Goal: Information Seeking & Learning: Learn about a topic

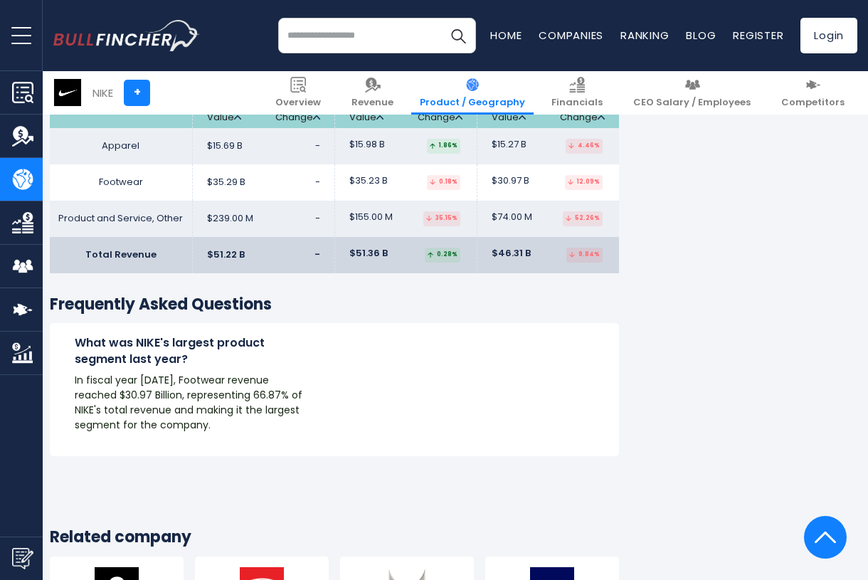
scroll to position [2288, 4]
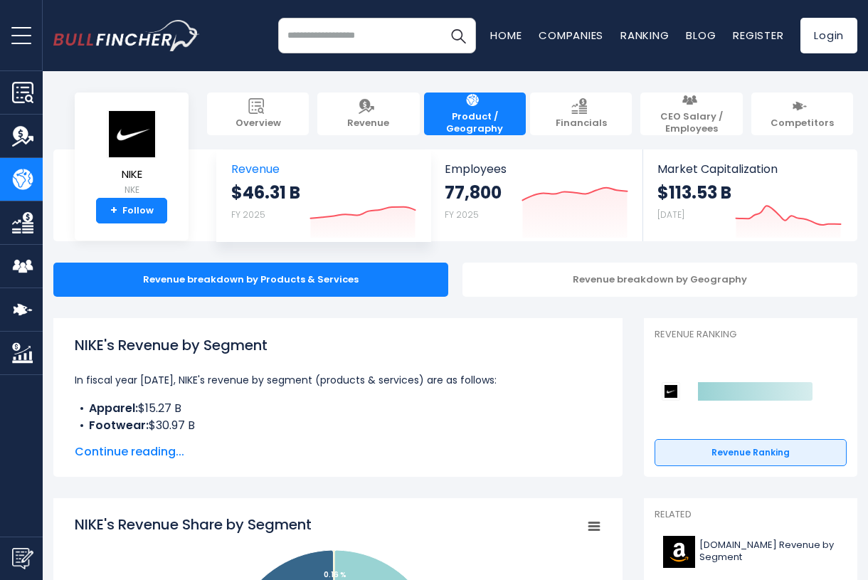
click at [344, 214] on icon at bounding box center [362, 212] width 105 height 11
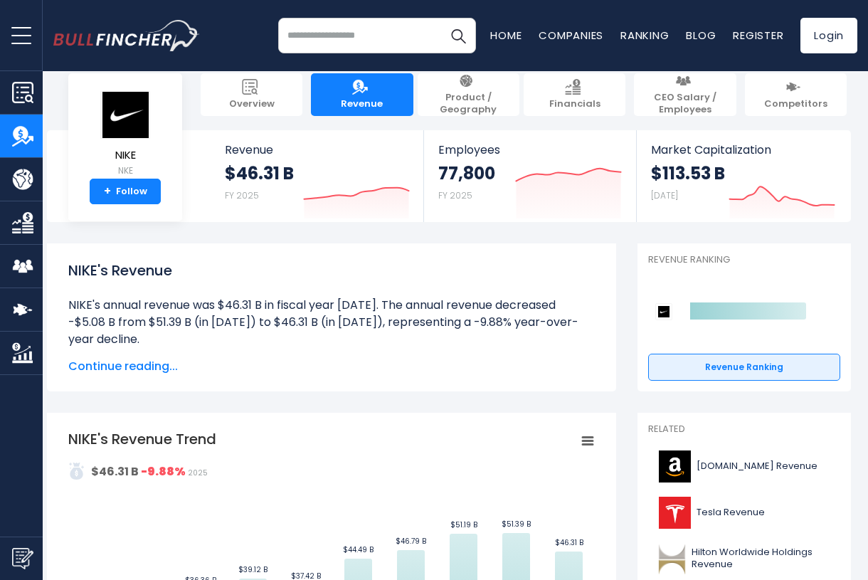
scroll to position [19, 6]
drag, startPoint x: 321, startPoint y: 185, endPoint x: 558, endPoint y: 41, distance: 278.1
click at [531, 55] on body "Overview Revenue Product / Geography" at bounding box center [428, 271] width 868 height 580
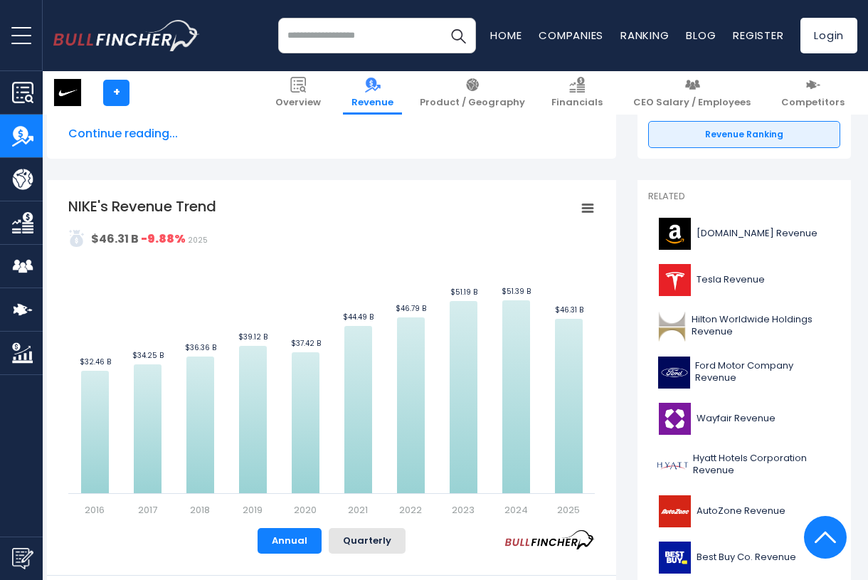
scroll to position [259, 6]
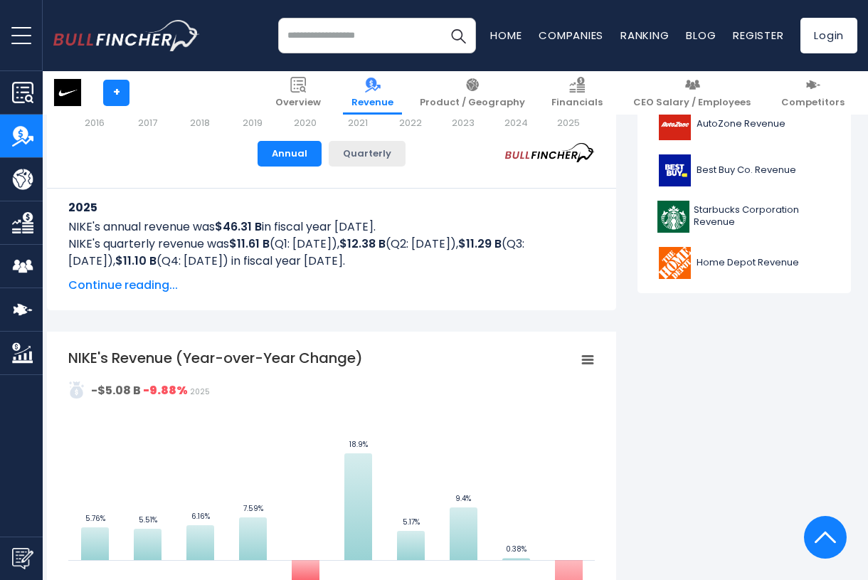
click at [351, 154] on button "Quarterly" at bounding box center [367, 154] width 77 height 26
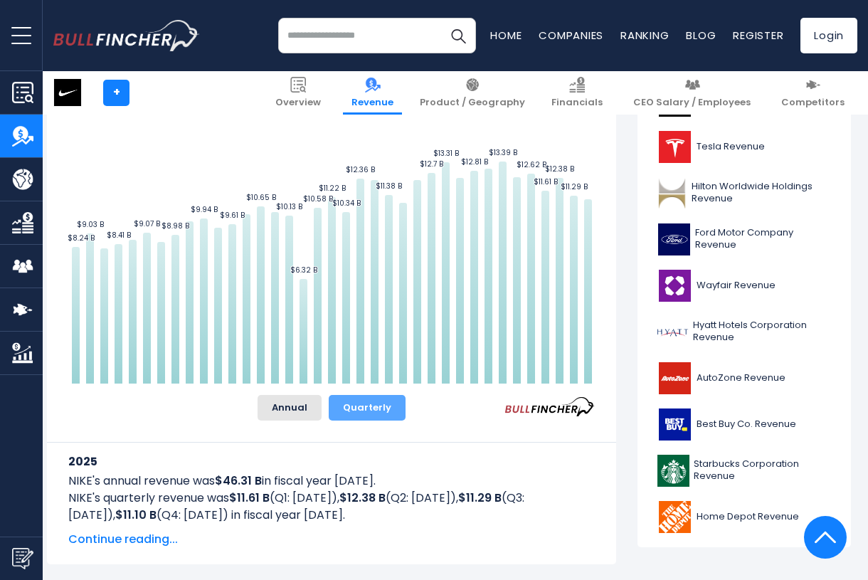
scroll to position [376, 6]
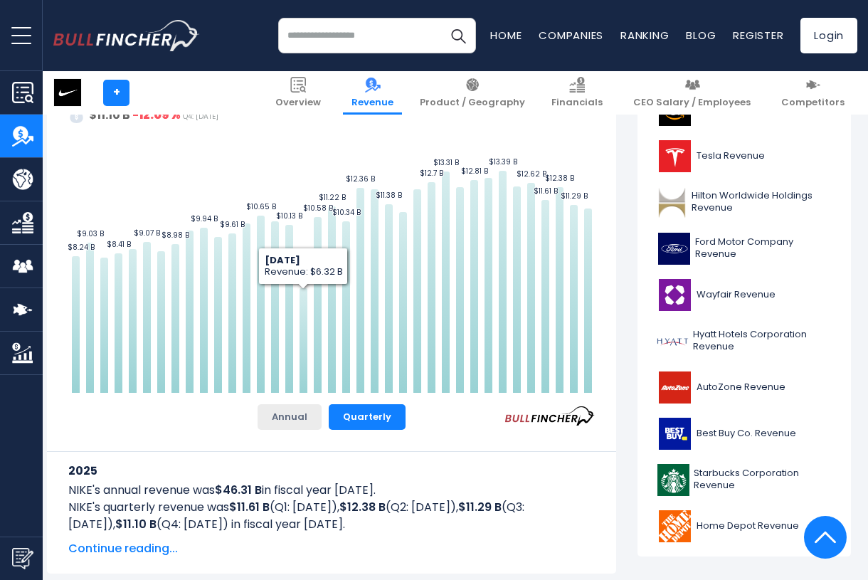
click at [271, 420] on button "Annual" at bounding box center [290, 417] width 64 height 26
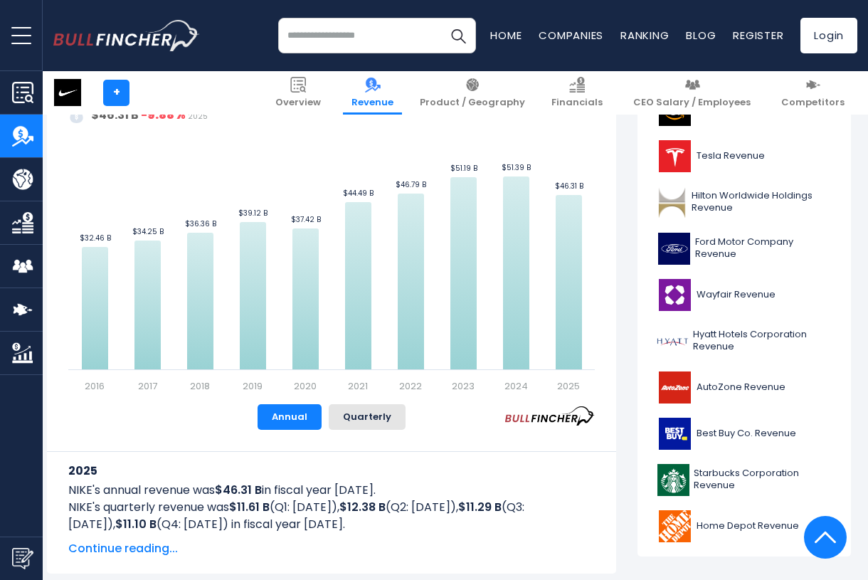
scroll to position [361, 6]
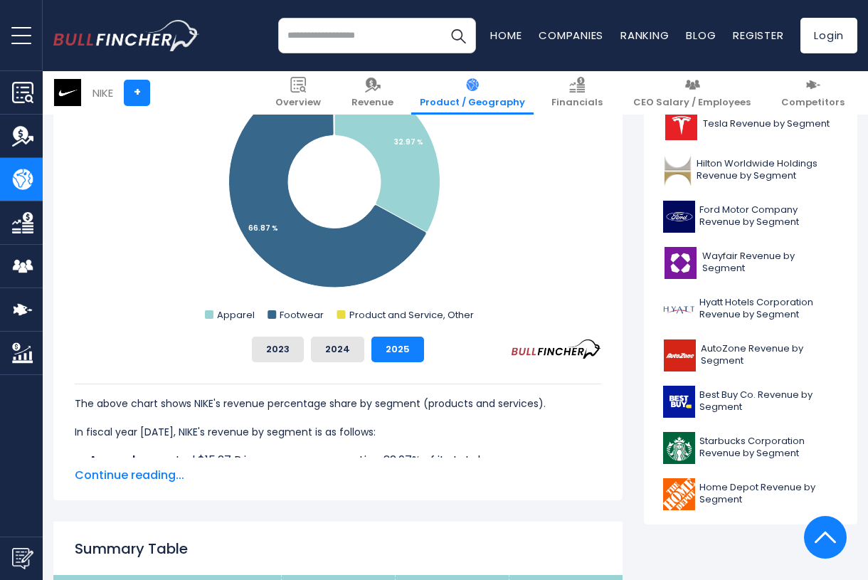
scroll to position [479, 0]
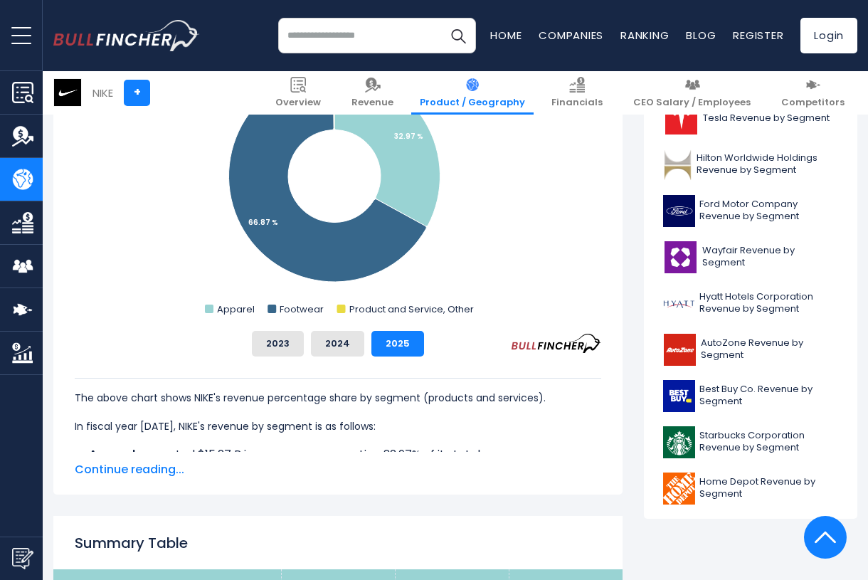
click at [179, 471] on span "Continue reading..." at bounding box center [338, 469] width 526 height 17
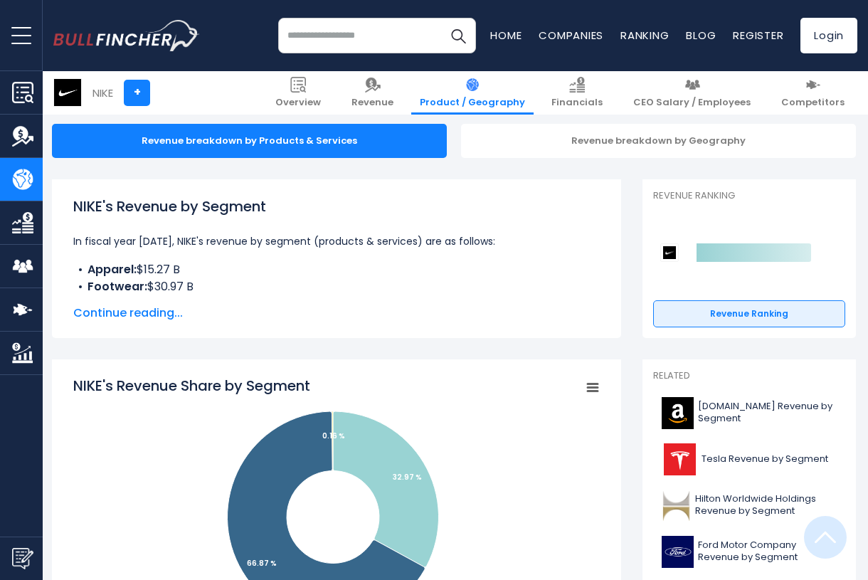
scroll to position [122, 1]
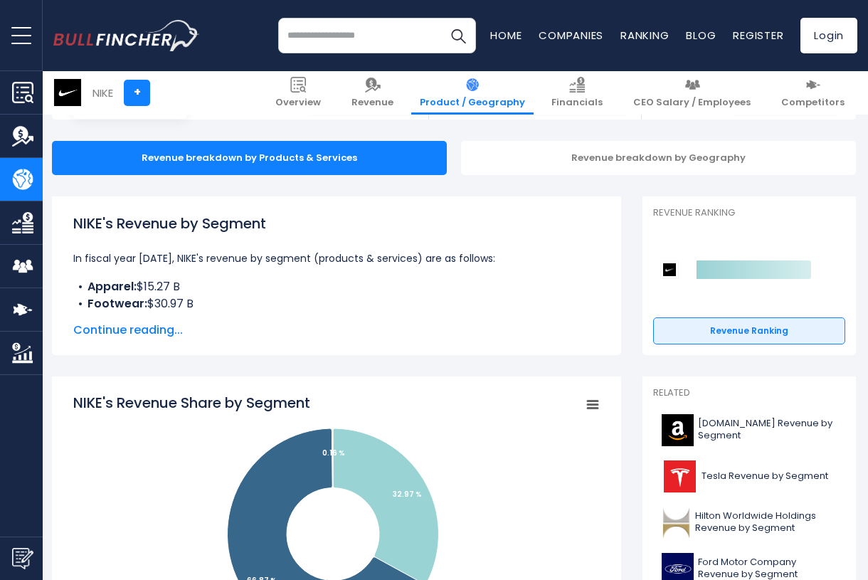
click at [162, 314] on div "NIKE's Revenue by Segment In fiscal year [DATE], NIKE's revenue by segment (pro…" at bounding box center [336, 276] width 526 height 126
click at [159, 324] on span "Continue reading..." at bounding box center [336, 330] width 526 height 17
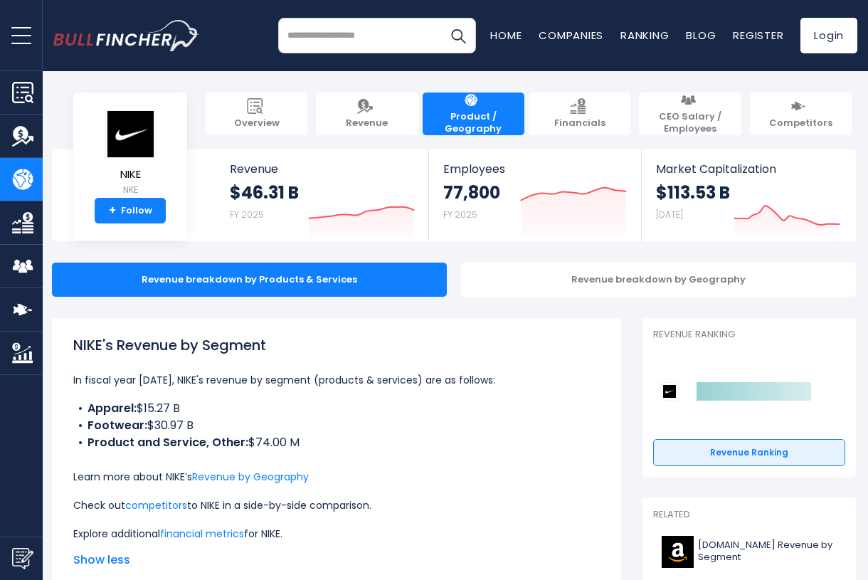
scroll to position [0, 1]
click at [410, 113] on link "Revenue" at bounding box center [367, 113] width 102 height 43
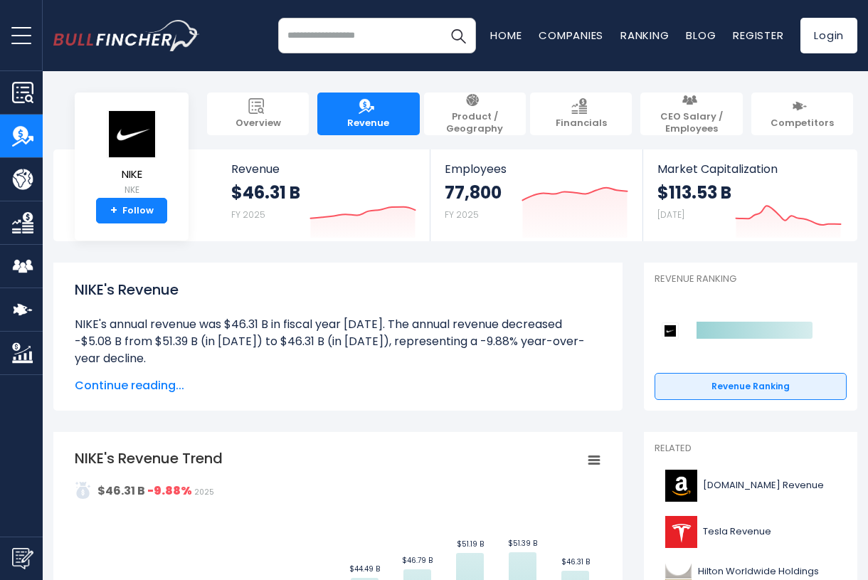
click at [161, 394] on div "NIKE's Revenue NIKE's annual revenue was $46.31 B in fiscal year [DATE]. The an…" at bounding box center [337, 337] width 569 height 148
click at [187, 371] on div "NIKE's Revenue NIKE's annual revenue was $46.31 B in fiscal year 2025. The annu…" at bounding box center [338, 336] width 526 height 115
click at [285, 100] on link "Overview" at bounding box center [258, 113] width 102 height 43
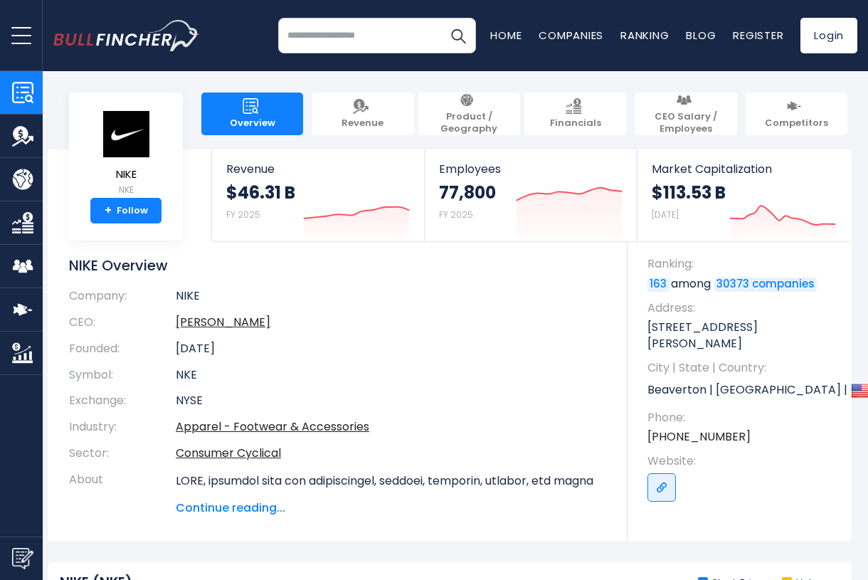
scroll to position [0, 6]
click at [672, 473] on link "Go to link" at bounding box center [661, 487] width 28 height 28
